Goal: Submit feedback/report problem

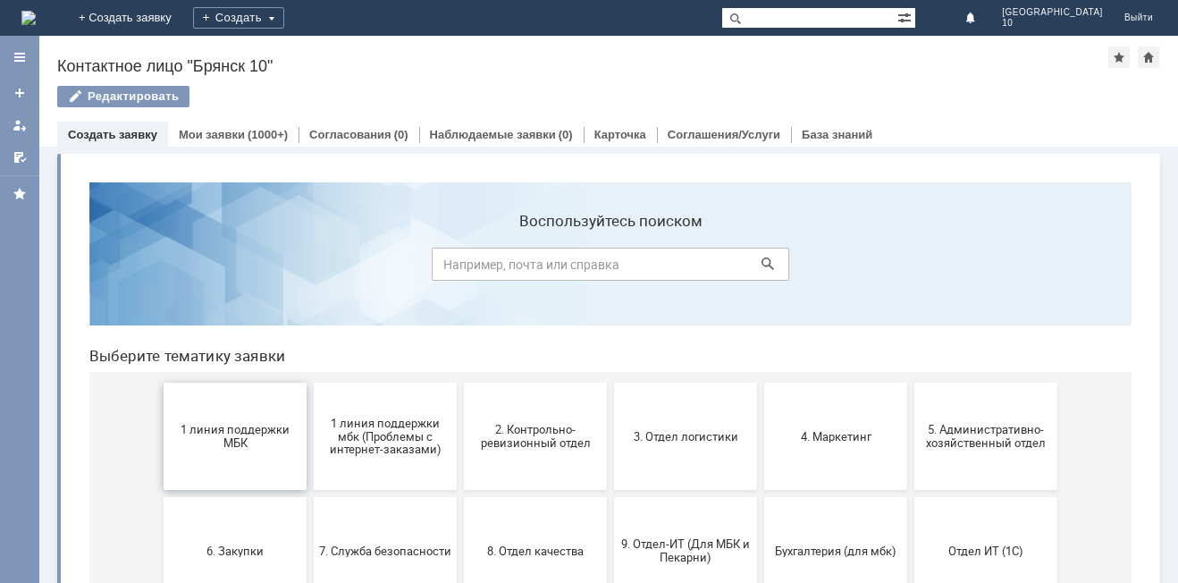
click at [239, 420] on button "1 линия поддержки МБК" at bounding box center [235, 435] width 143 height 107
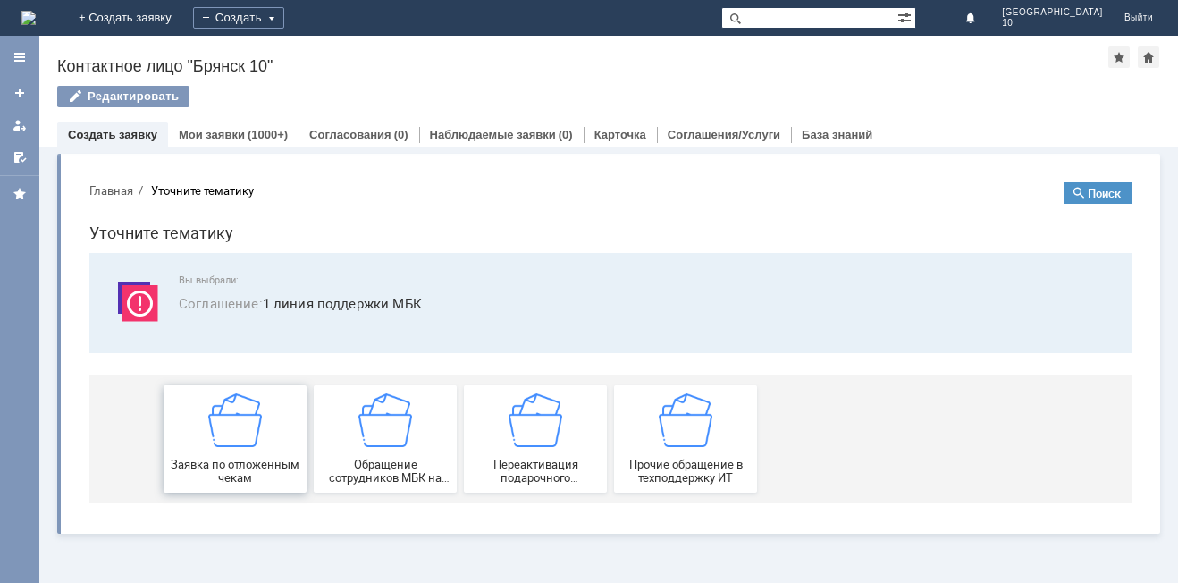
click at [239, 426] on img at bounding box center [235, 420] width 54 height 54
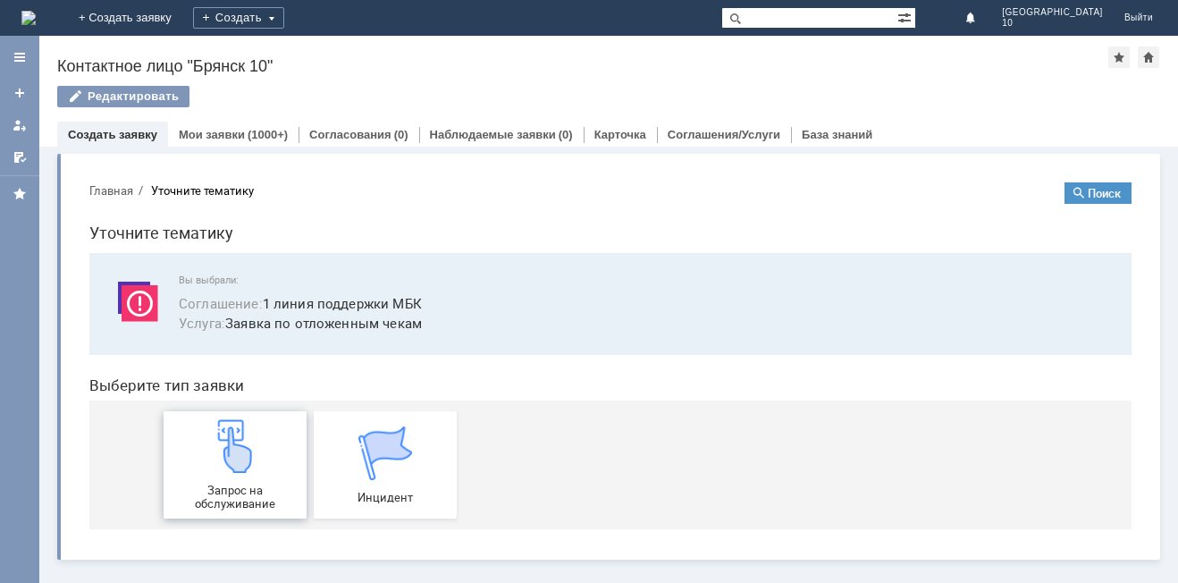
click at [248, 462] on img at bounding box center [235, 446] width 54 height 54
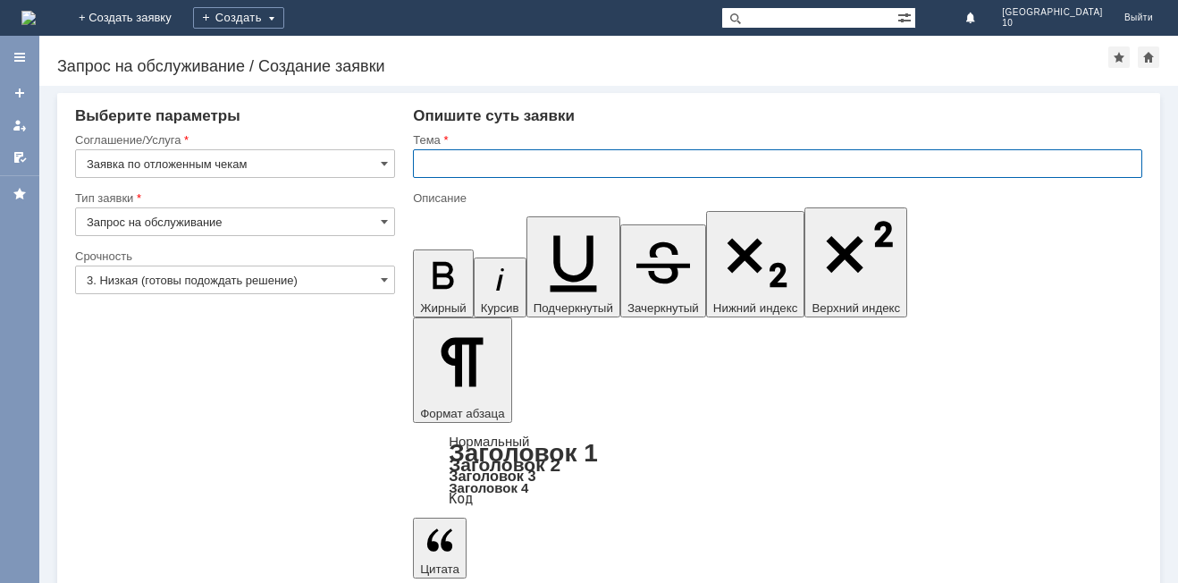
click at [428, 176] on input "text" at bounding box center [777, 163] width 729 height 29
type input "Брянск 10 отложенные чеки"
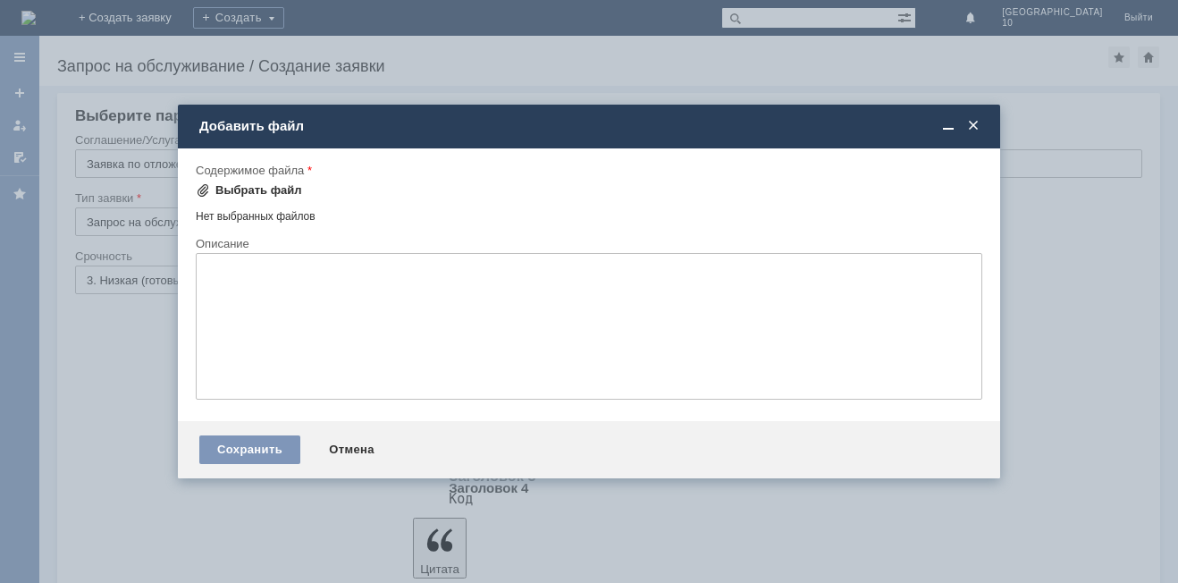
click at [204, 192] on span at bounding box center [203, 190] width 14 height 14
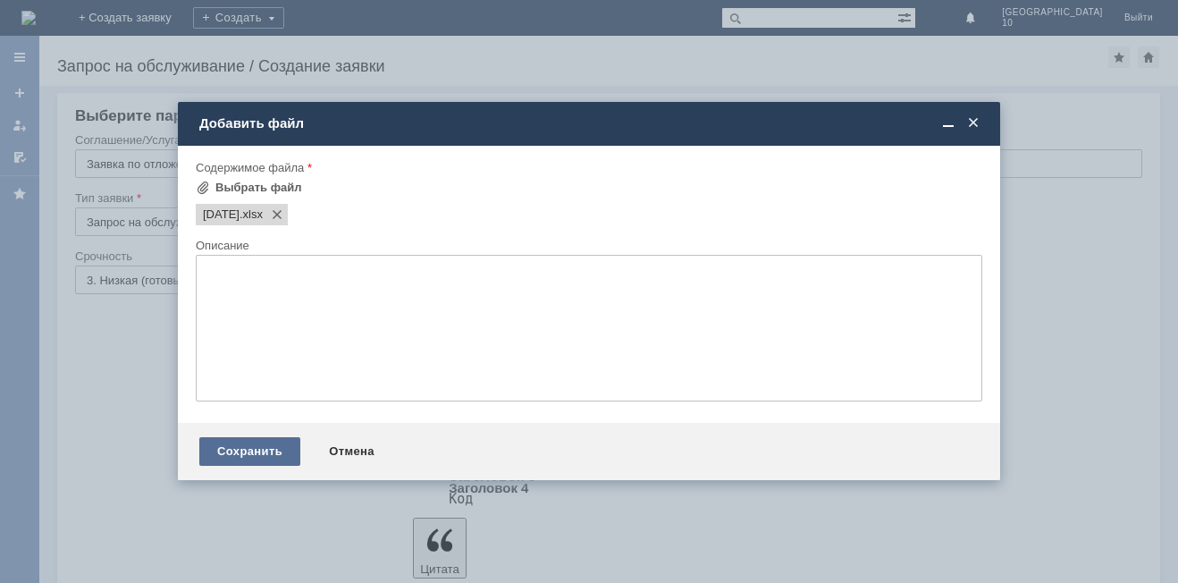
click at [211, 442] on div "Сохранить" at bounding box center [249, 451] width 101 height 29
